Goal: Transaction & Acquisition: Book appointment/travel/reservation

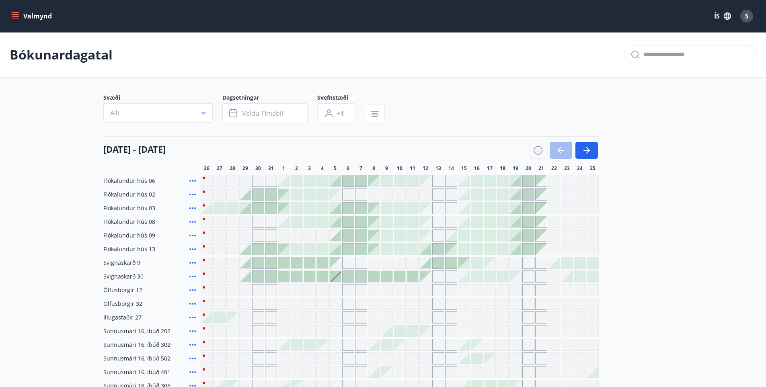
scroll to position [121, 0]
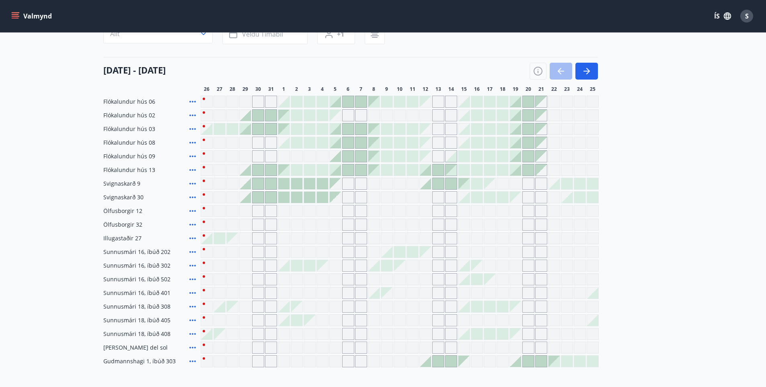
scroll to position [80, 0]
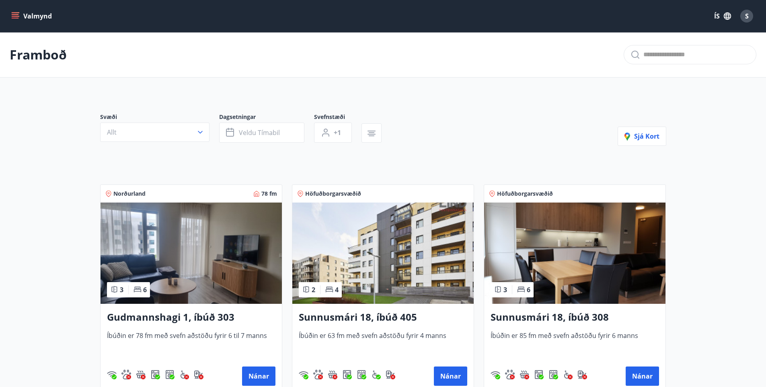
click at [748, 17] on span "S" at bounding box center [747, 16] width 4 height 9
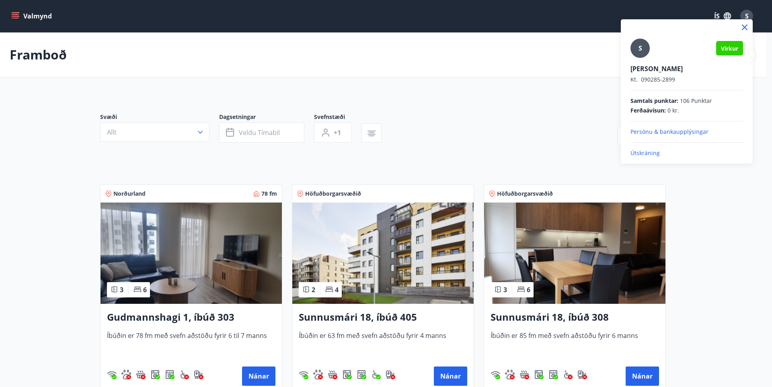
click at [648, 152] on p "Útskráning" at bounding box center [686, 153] width 113 height 8
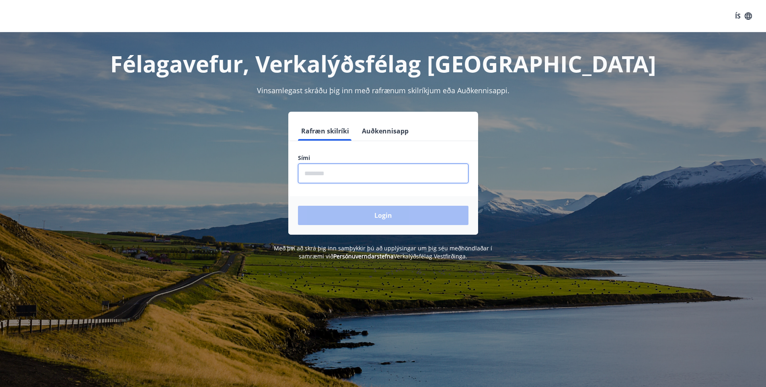
click at [327, 178] on input "phone" at bounding box center [383, 174] width 170 height 20
type input "********"
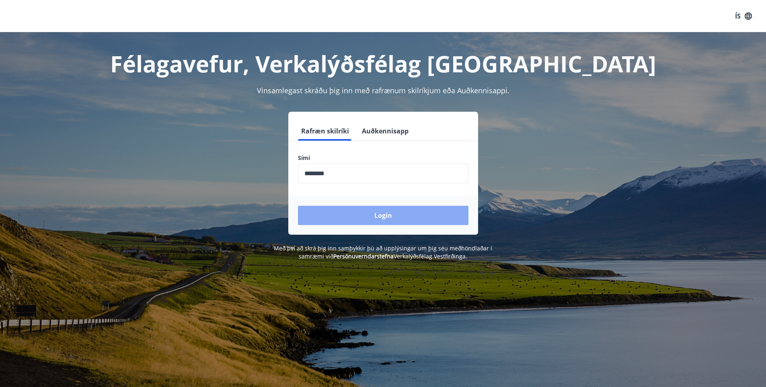
click at [373, 218] on button "Login" at bounding box center [383, 215] width 170 height 19
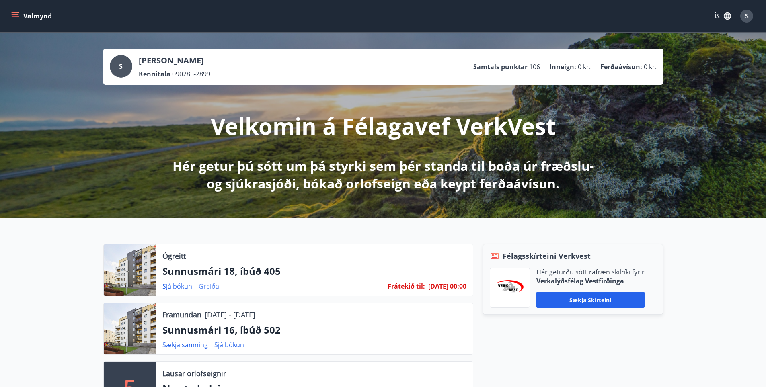
click at [206, 286] on link "Greiða" at bounding box center [209, 286] width 20 height 9
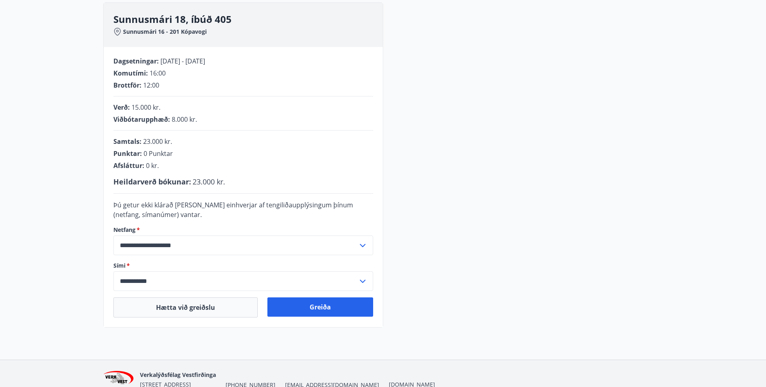
scroll to position [121, 0]
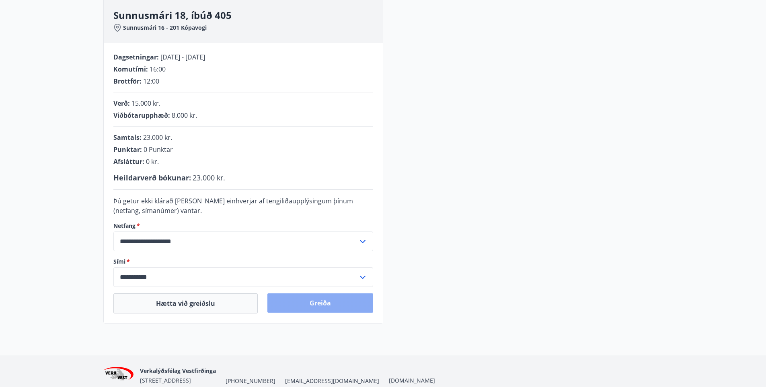
click at [335, 307] on button "Greiða" at bounding box center [320, 302] width 106 height 19
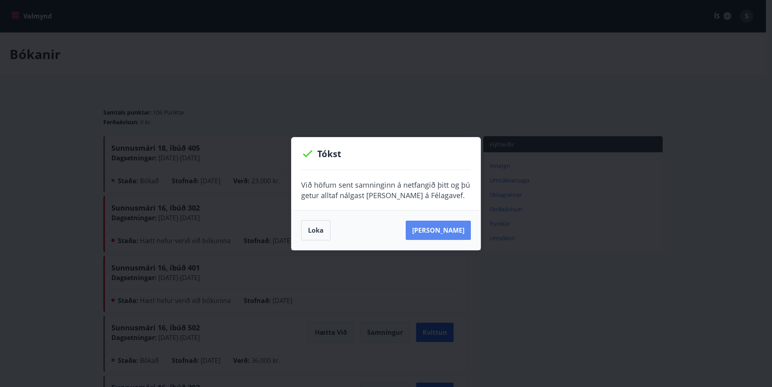
click at [439, 231] on button "Sjá samning" at bounding box center [438, 230] width 65 height 19
click at [290, 292] on div "Tókst Við höfum sent samninginn á netfangið þitt og þú getur alltaf nálgast han…" at bounding box center [386, 193] width 772 height 387
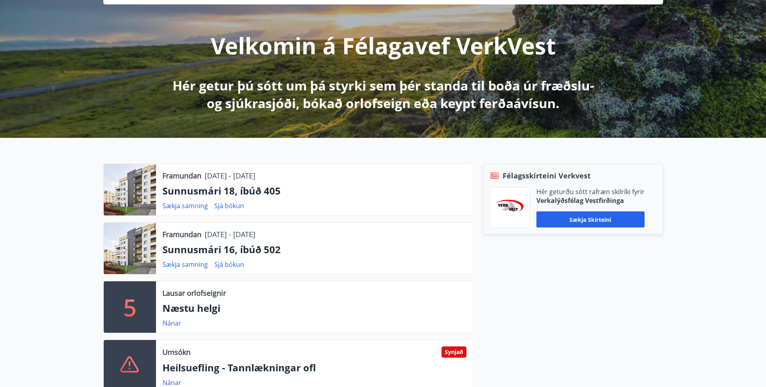
scroll to position [121, 0]
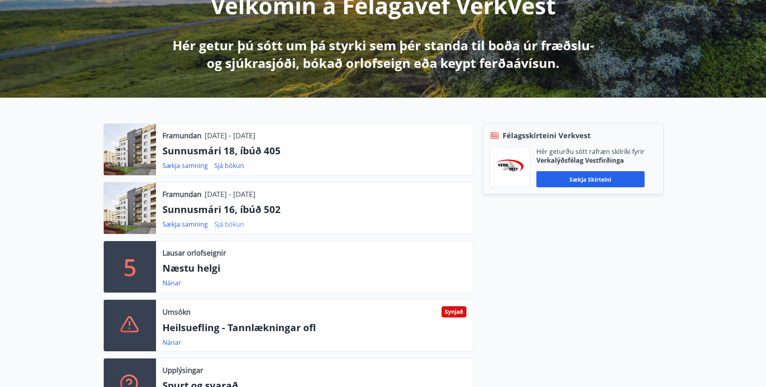
click at [229, 222] on link "Sjá bókun" at bounding box center [229, 224] width 30 height 9
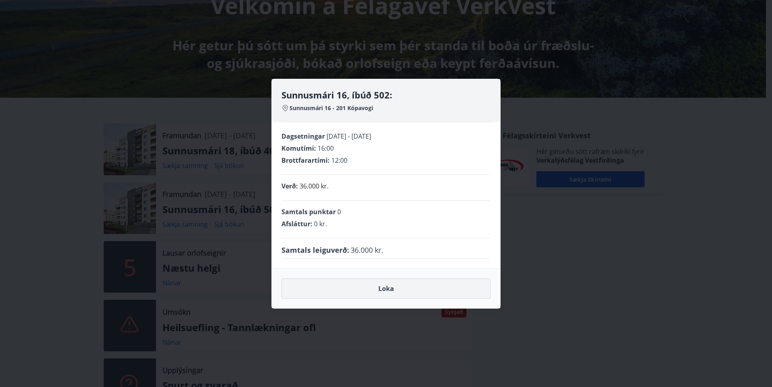
click at [372, 289] on button "Loka" at bounding box center [385, 289] width 209 height 20
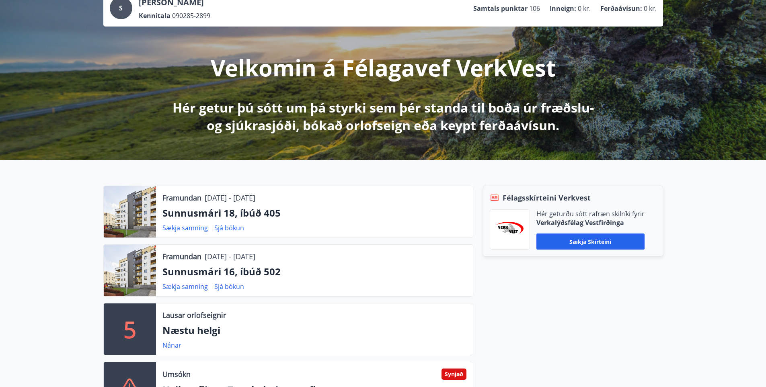
scroll to position [0, 0]
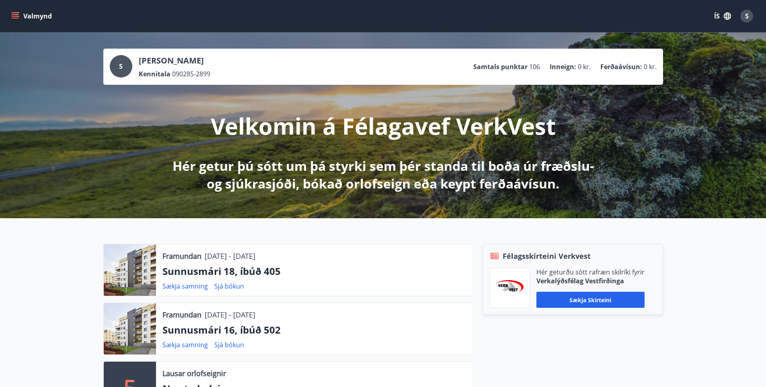
click at [19, 13] on icon "menu" at bounding box center [16, 12] width 9 height 1
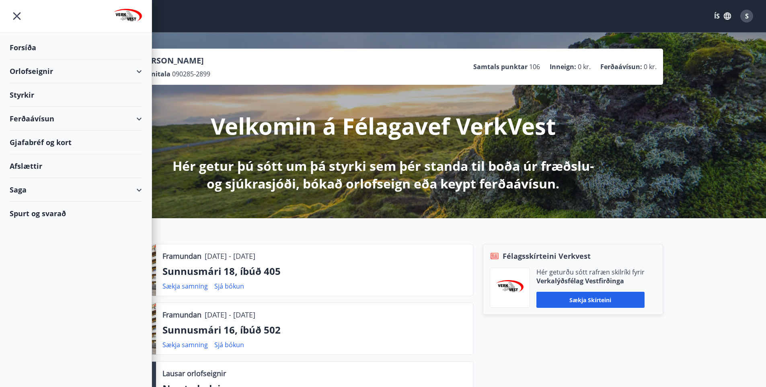
click at [23, 72] on div "Orlofseignir" at bounding box center [76, 71] width 132 height 24
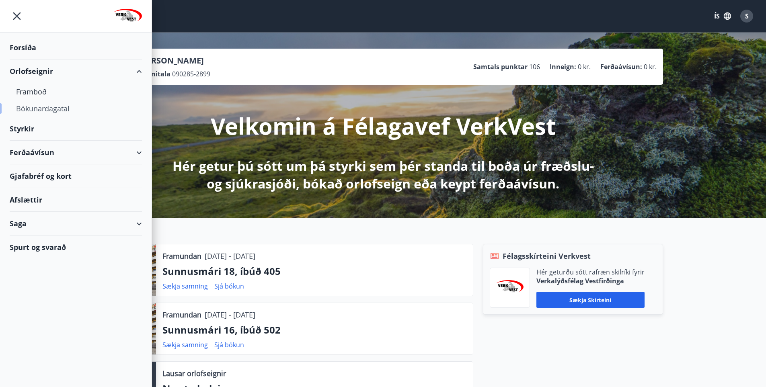
click at [31, 110] on div "Bókunardagatal" at bounding box center [75, 108] width 119 height 17
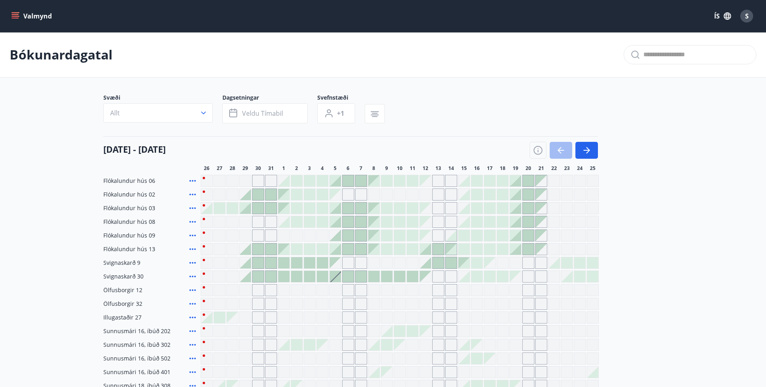
click at [489, 168] on span "17" at bounding box center [490, 168] width 6 height 6
click at [584, 151] on icon "button" at bounding box center [586, 150] width 6 height 1
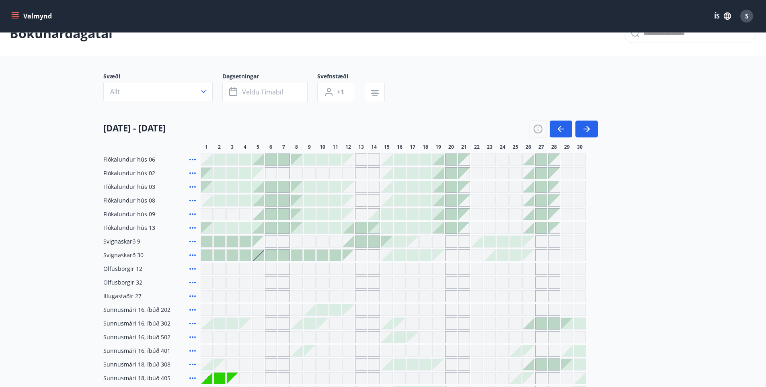
scroll to position [40, 0]
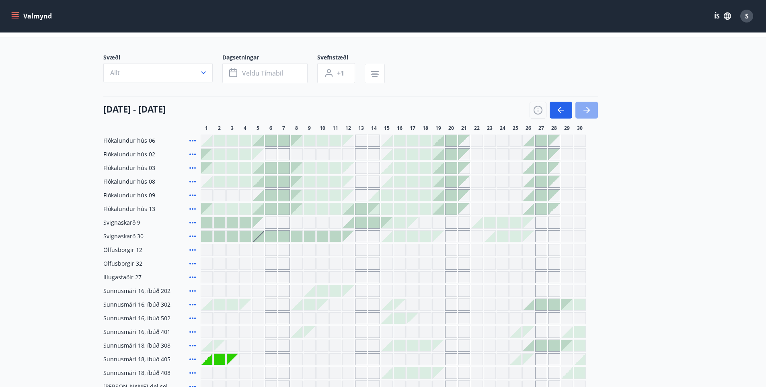
click at [588, 116] on button "button" at bounding box center [586, 110] width 23 height 17
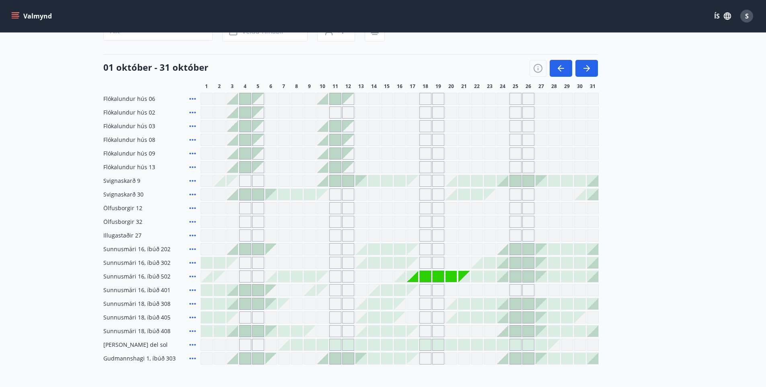
scroll to position [79, 0]
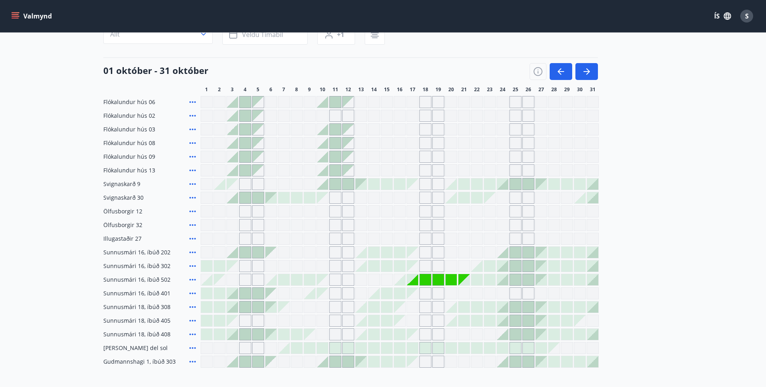
click at [432, 280] on div "Gráir dagar eru ekki bókanlegir" at bounding box center [437, 279] width 11 height 11
click at [420, 280] on div "Gráir dagar eru ekki bókanlegir" at bounding box center [425, 279] width 11 height 11
click at [412, 281] on div "Gráir dagar eru ekki bókanlegir" at bounding box center [412, 279] width 11 height 11
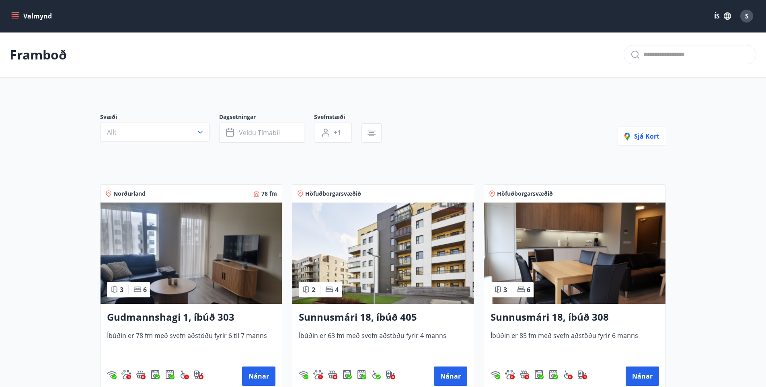
click at [13, 16] on icon "menu" at bounding box center [15, 16] width 8 height 8
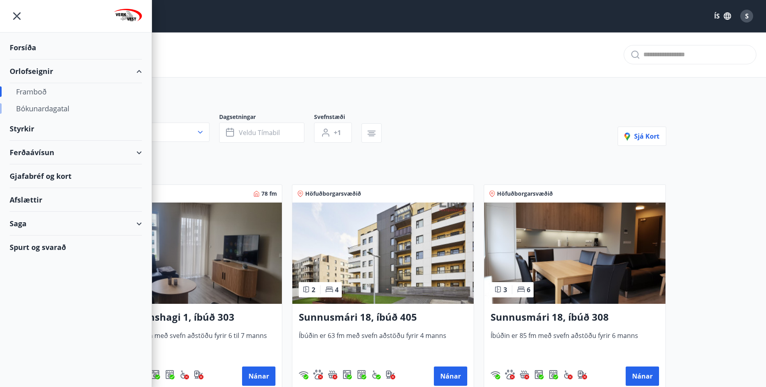
click at [33, 108] on div "Bókunardagatal" at bounding box center [75, 108] width 119 height 17
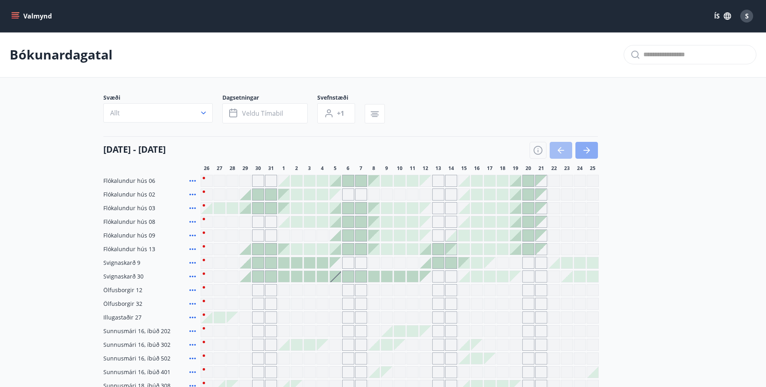
click at [593, 149] on button "button" at bounding box center [586, 150] width 23 height 17
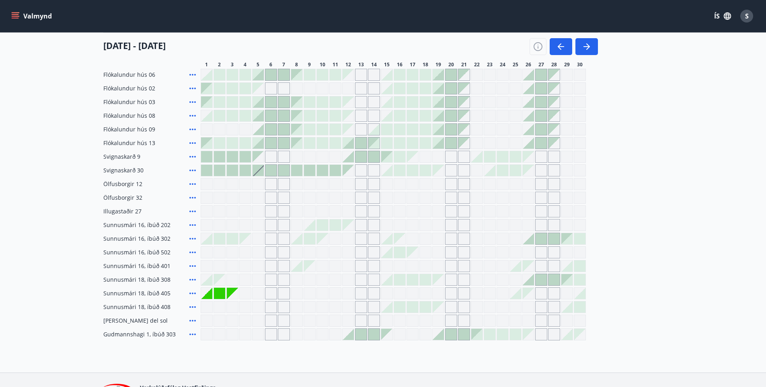
scroll to position [121, 0]
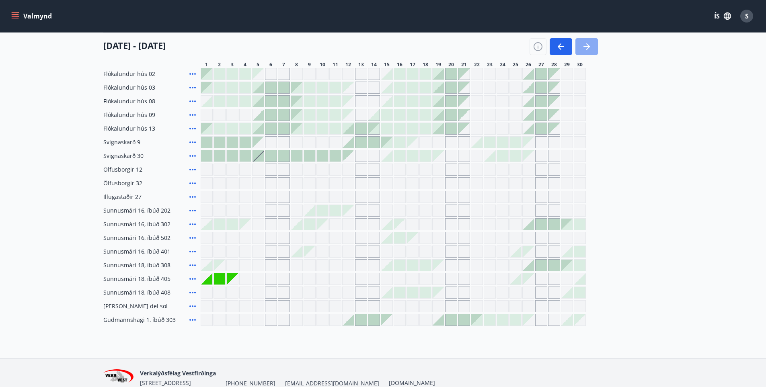
click at [591, 43] on icon "button" at bounding box center [587, 47] width 10 height 10
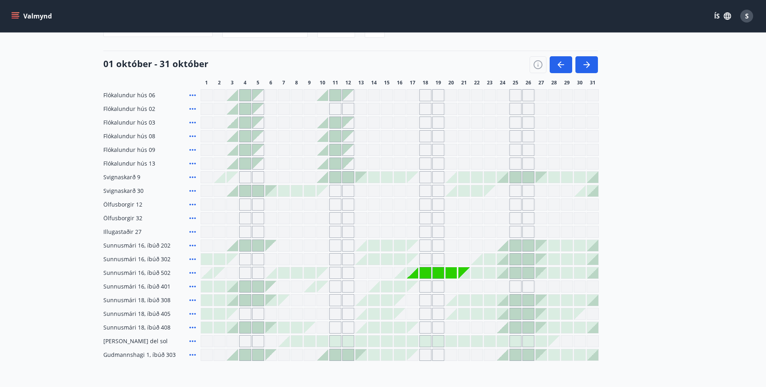
scroll to position [0, 0]
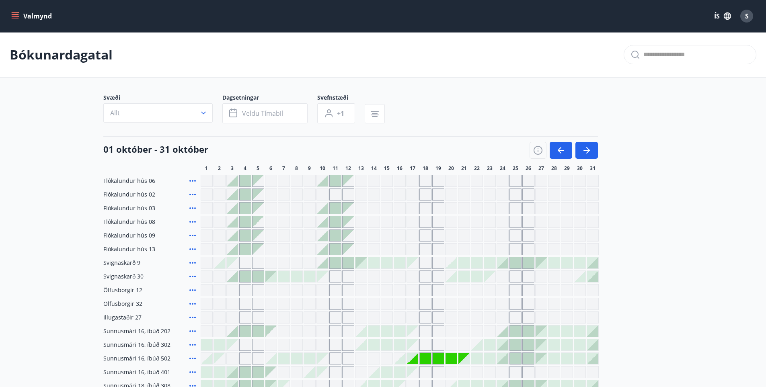
click at [467, 358] on div at bounding box center [463, 358] width 11 height 11
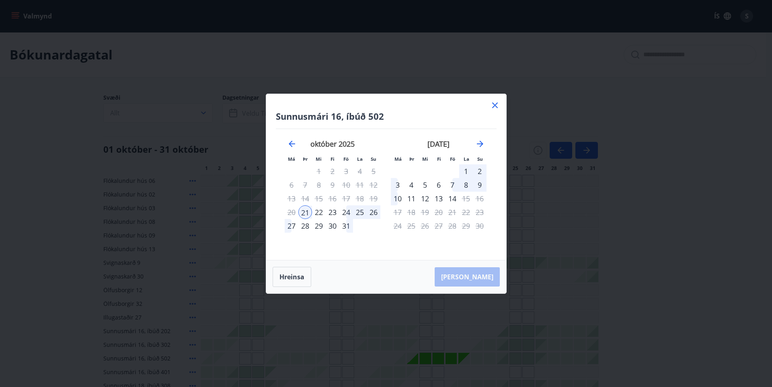
click at [496, 106] on icon at bounding box center [495, 105] width 6 height 6
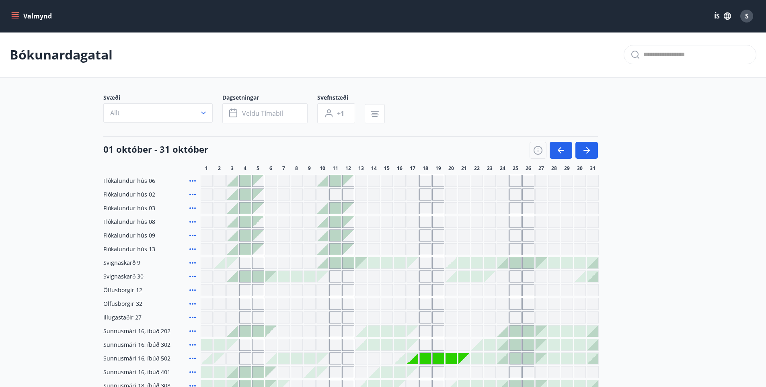
click at [463, 356] on div at bounding box center [463, 358] width 11 height 11
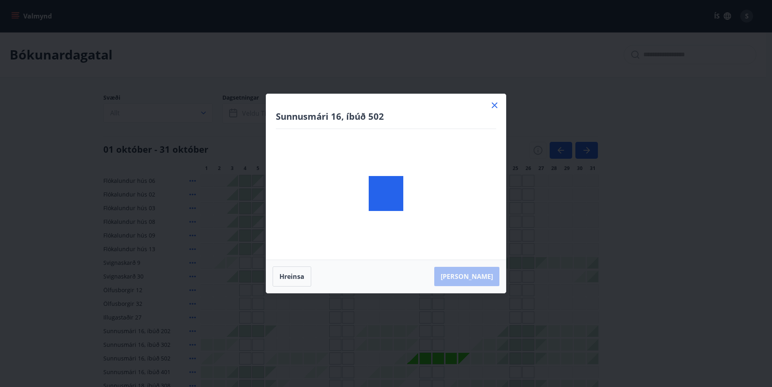
click at [467, 362] on div "Sunnusmári 16, íbúð 502 Hreinsa Taka Frá" at bounding box center [386, 193] width 772 height 387
